Goal: Transaction & Acquisition: Purchase product/service

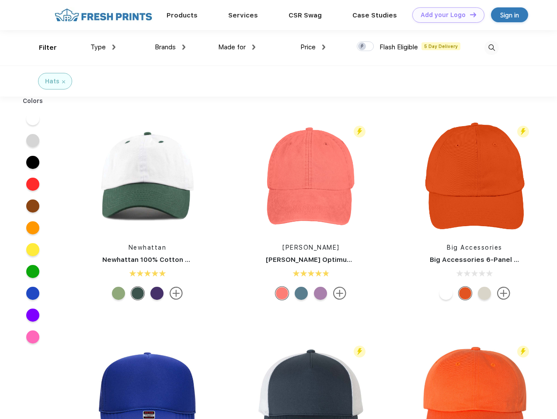
scroll to position [0, 0]
click at [445, 15] on link "Add your Logo Design Tool" at bounding box center [448, 14] width 72 height 15
click at [0, 0] on div "Design Tool" at bounding box center [0, 0] width 0 height 0
click at [469, 14] on link "Add your Logo Design Tool" at bounding box center [448, 14] width 72 height 15
click at [42, 48] on div "Filter" at bounding box center [48, 48] width 18 height 10
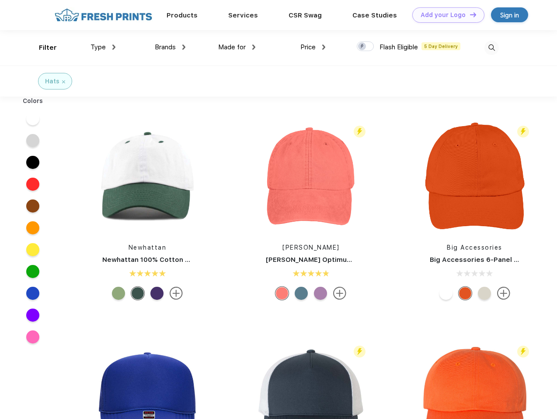
click at [103, 47] on span "Type" at bounding box center [97, 47] width 15 height 8
click at [170, 47] on span "Brands" at bounding box center [165, 47] width 21 height 8
click at [237, 47] on span "Made for" at bounding box center [232, 47] width 28 height 8
click at [313, 47] on span "Price" at bounding box center [307, 47] width 15 height 8
click at [365, 47] on div at bounding box center [365, 47] width 17 height 10
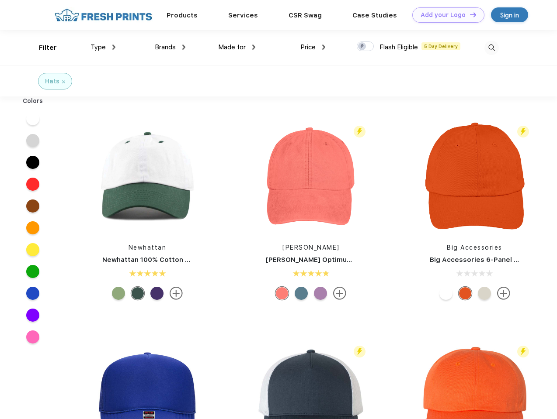
click at [362, 47] on input "checkbox" at bounding box center [360, 44] width 6 height 6
click at [491, 48] on img at bounding box center [491, 48] width 14 height 14
